Goal: Transaction & Acquisition: Book appointment/travel/reservation

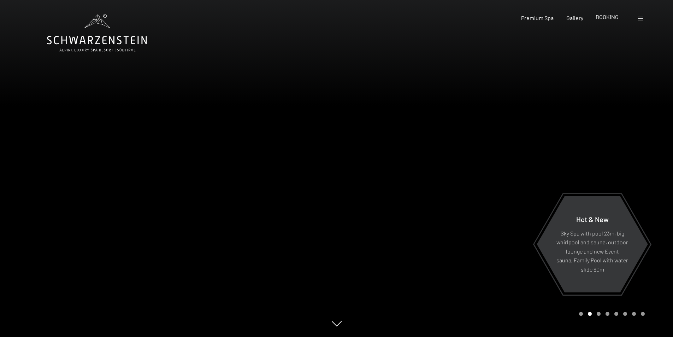
click at [613, 17] on span "BOOKING" at bounding box center [606, 16] width 23 height 7
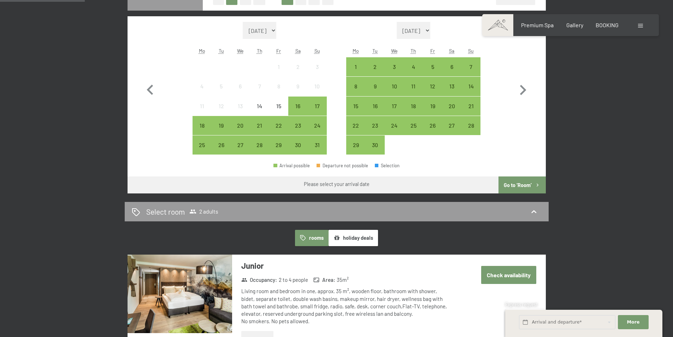
scroll to position [201, 0]
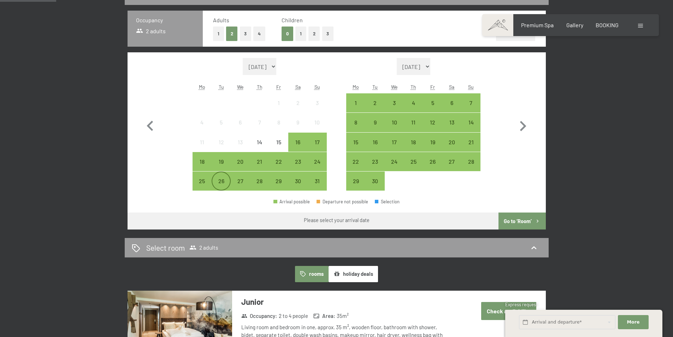
click at [220, 182] on div "26" at bounding box center [221, 187] width 18 height 18
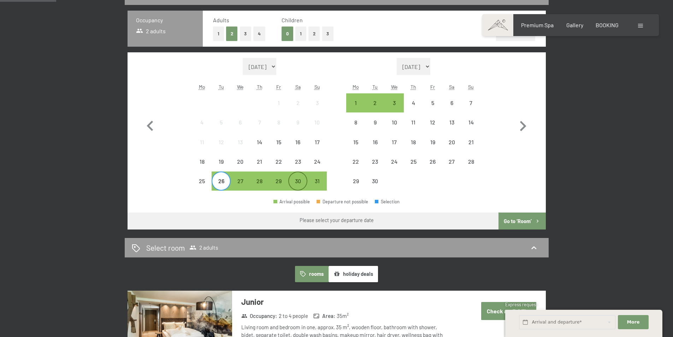
click at [300, 179] on div "30" at bounding box center [298, 187] width 18 height 18
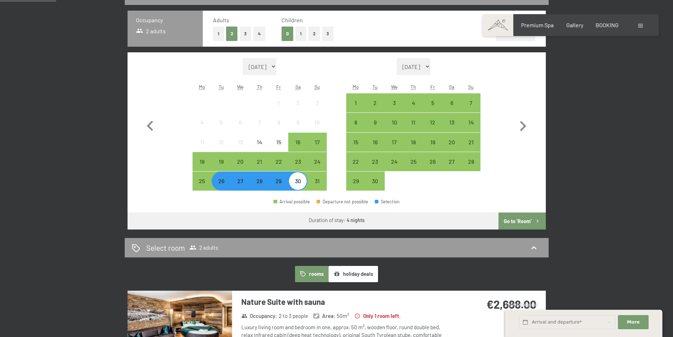
click at [260, 34] on button "4" at bounding box center [259, 33] width 12 height 14
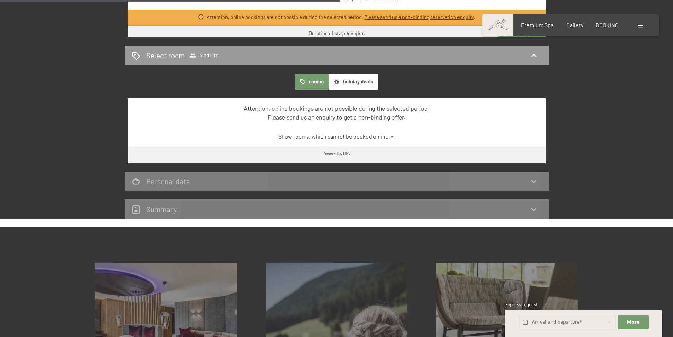
scroll to position [124, 0]
